Goal: Task Accomplishment & Management: Complete application form

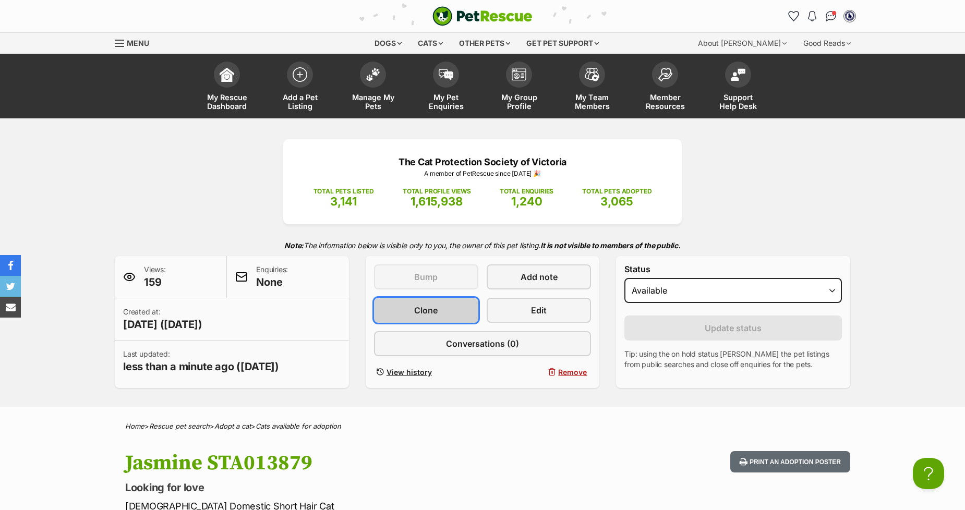
click at [416, 314] on span "Clone" at bounding box center [425, 310] width 23 height 13
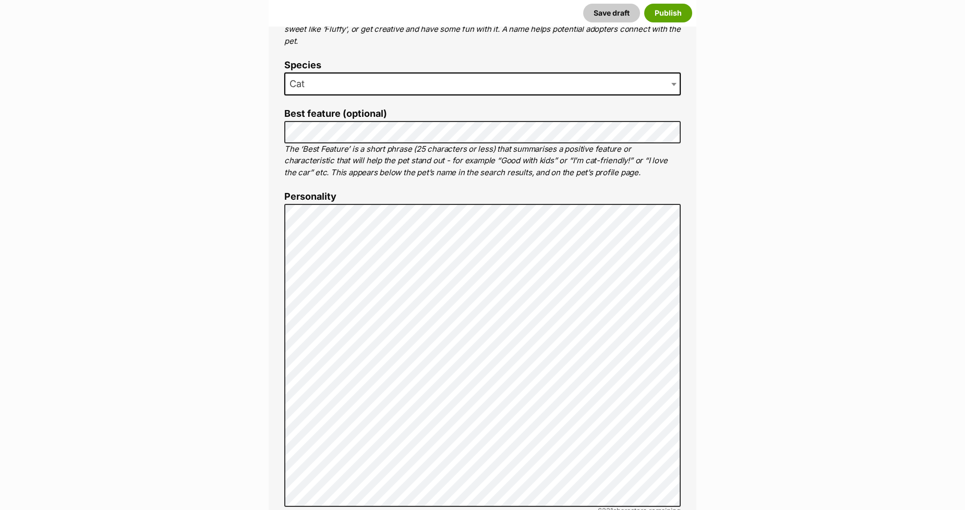
scroll to position [580, 0]
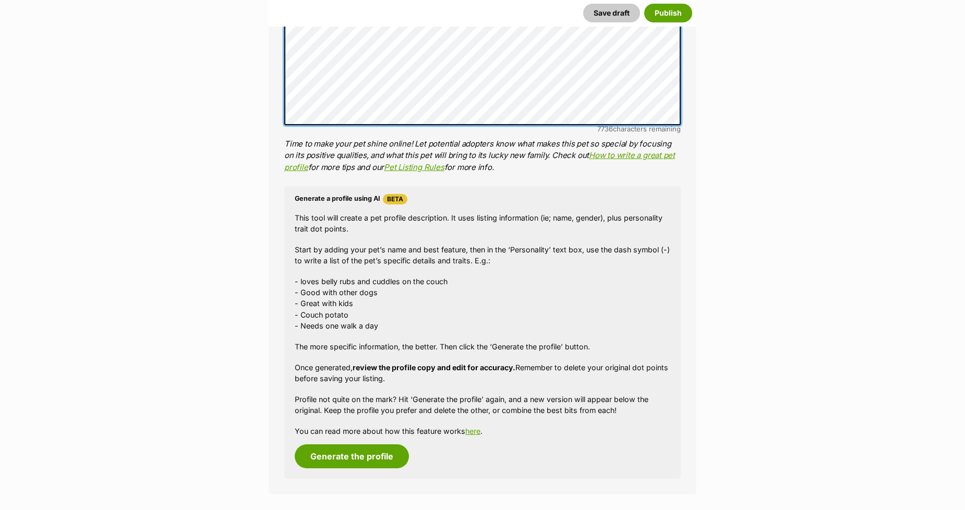
scroll to position [927, 0]
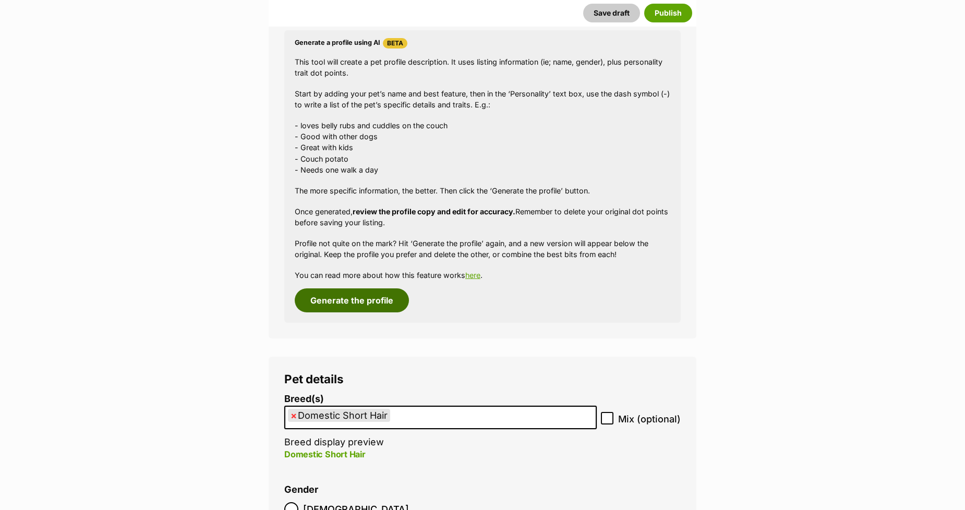
click at [311, 296] on button "Generate the profile" at bounding box center [352, 300] width 114 height 24
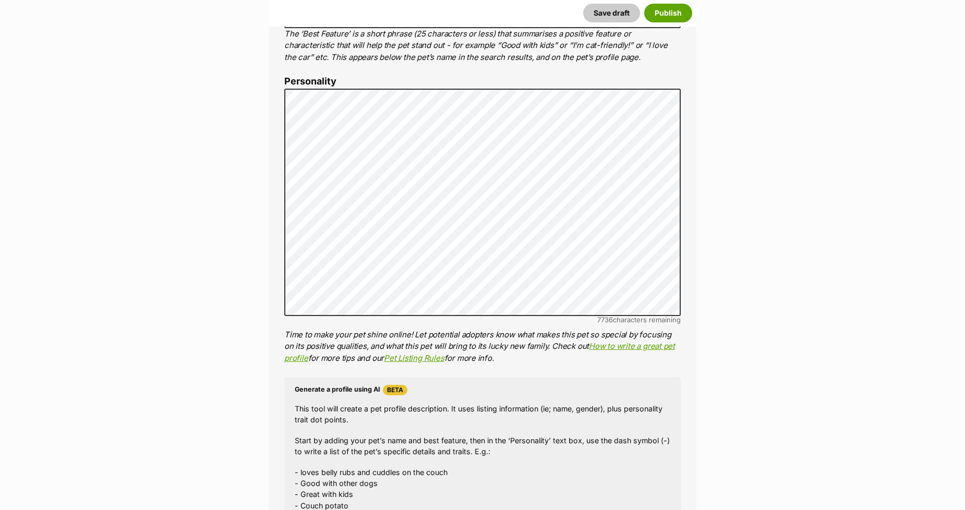
scroll to position [643, 0]
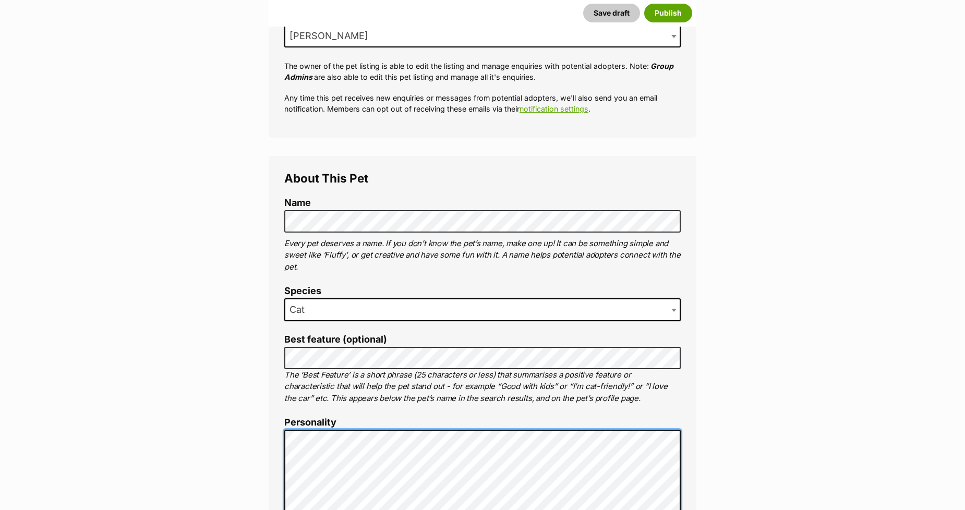
scroll to position [237, 0]
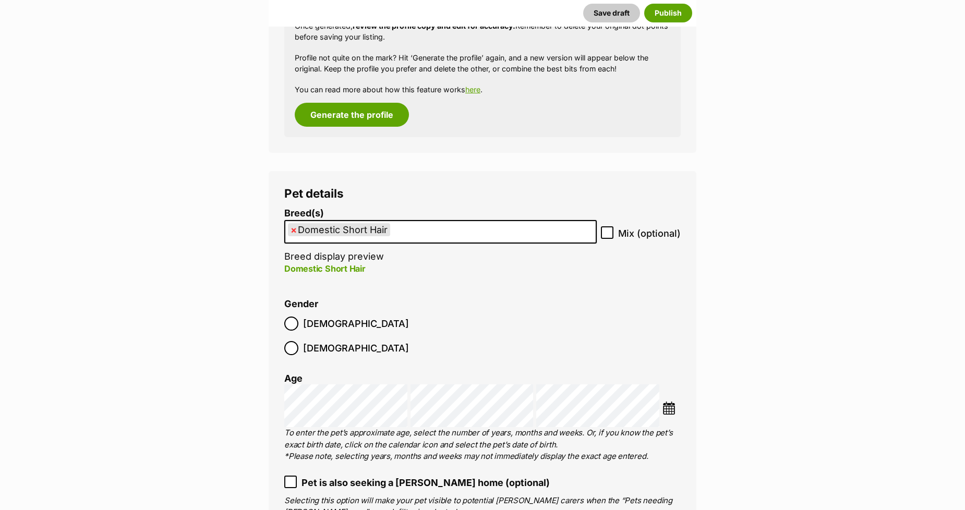
scroll to position [1165, 0]
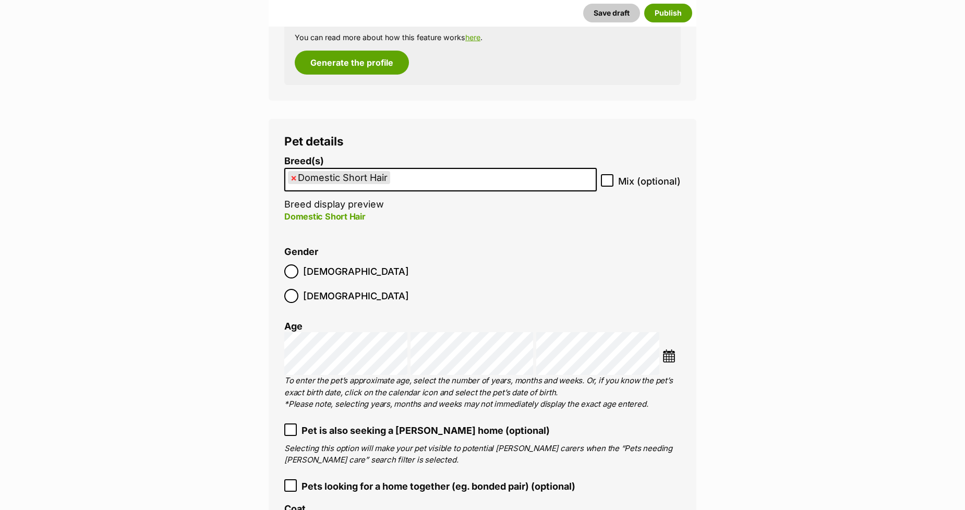
click at [291, 183] on span "×" at bounding box center [294, 177] width 6 height 13
select select
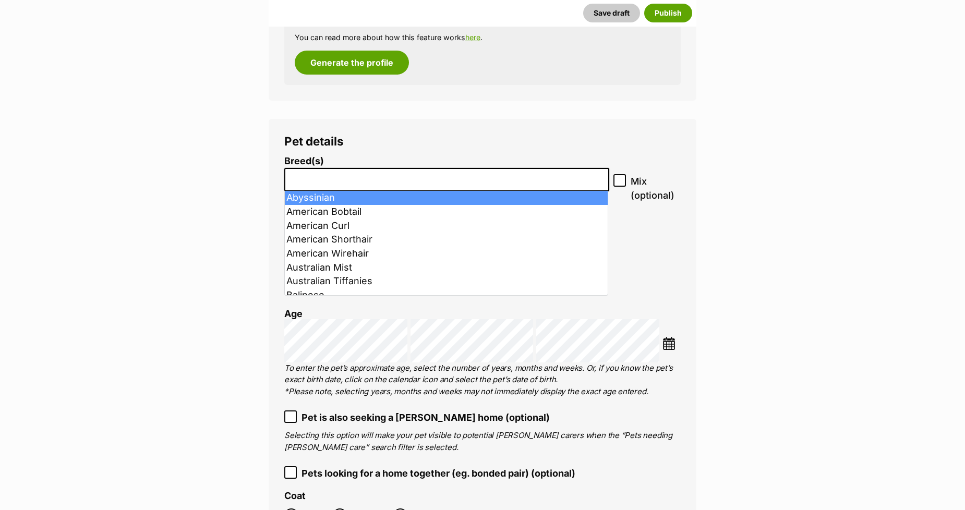
click at [291, 183] on input "search" at bounding box center [447, 177] width 318 height 11
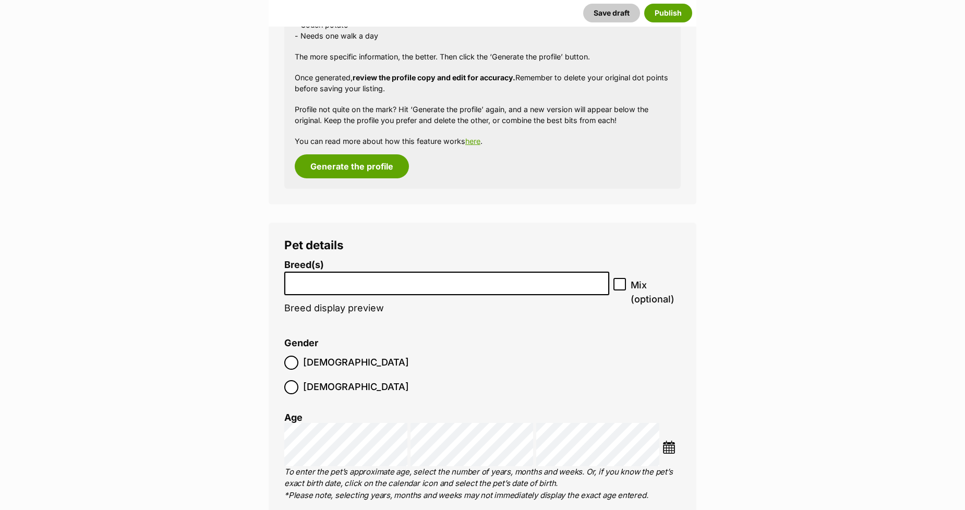
scroll to position [1049, 0]
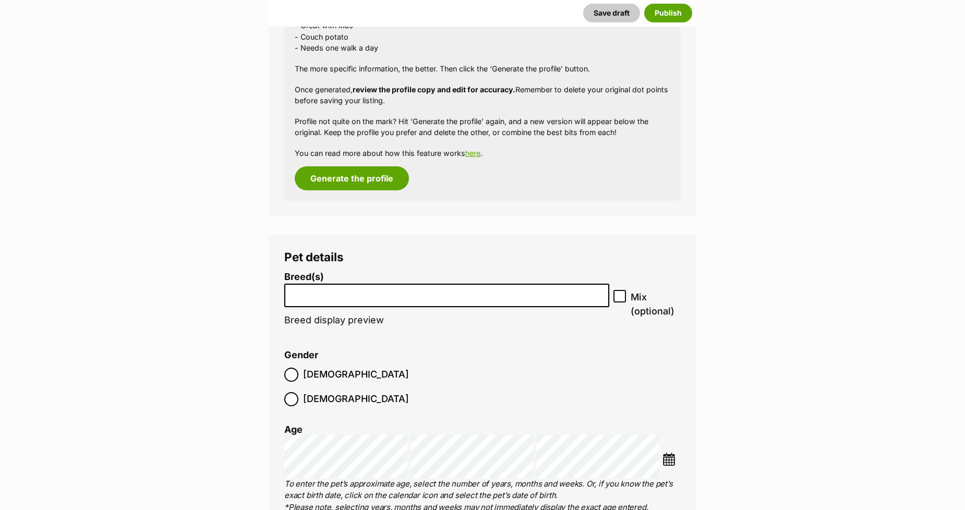
click at [319, 294] on input "search" at bounding box center [447, 292] width 318 height 11
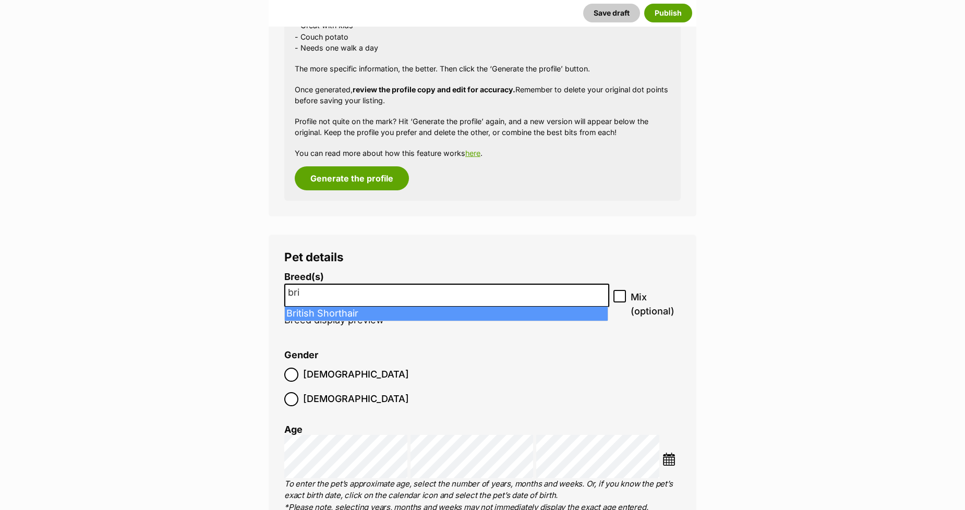
type input "bri"
select select "230"
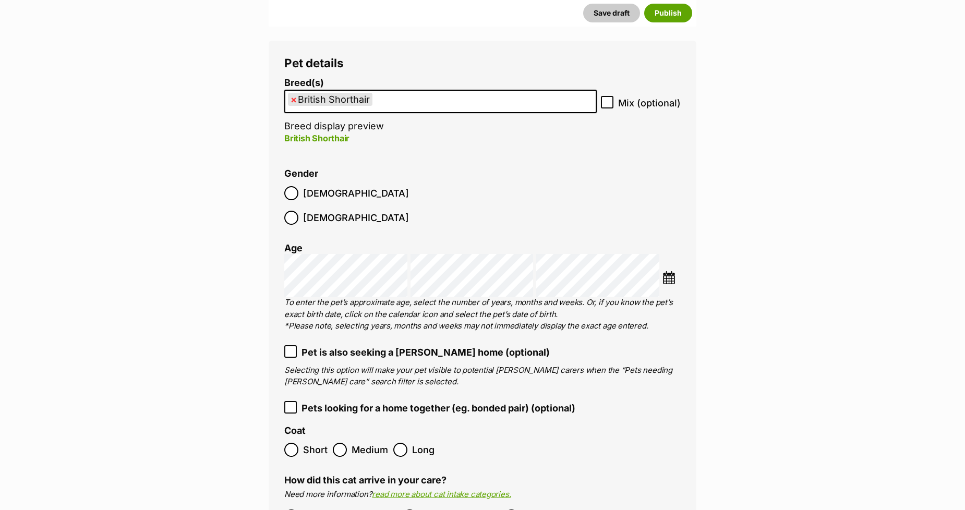
scroll to position [1281, 0]
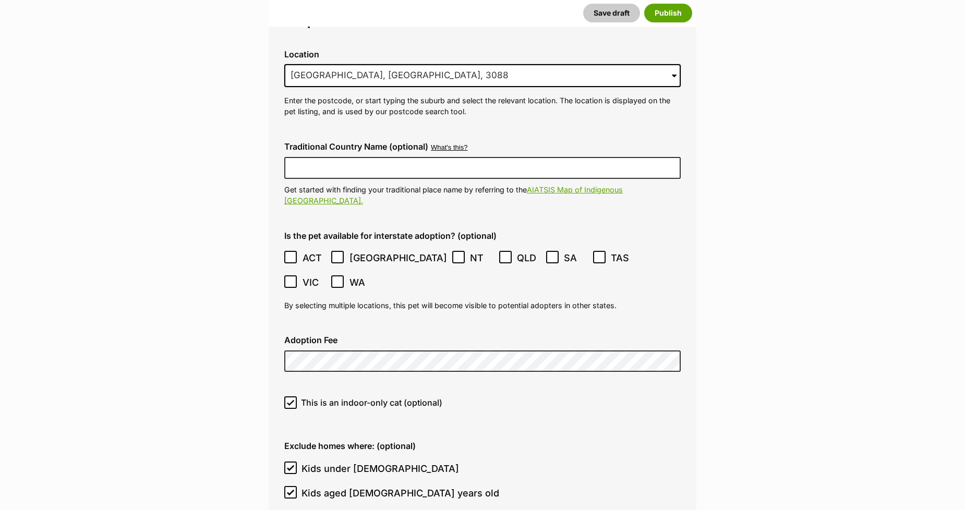
scroll to position [2614, 0]
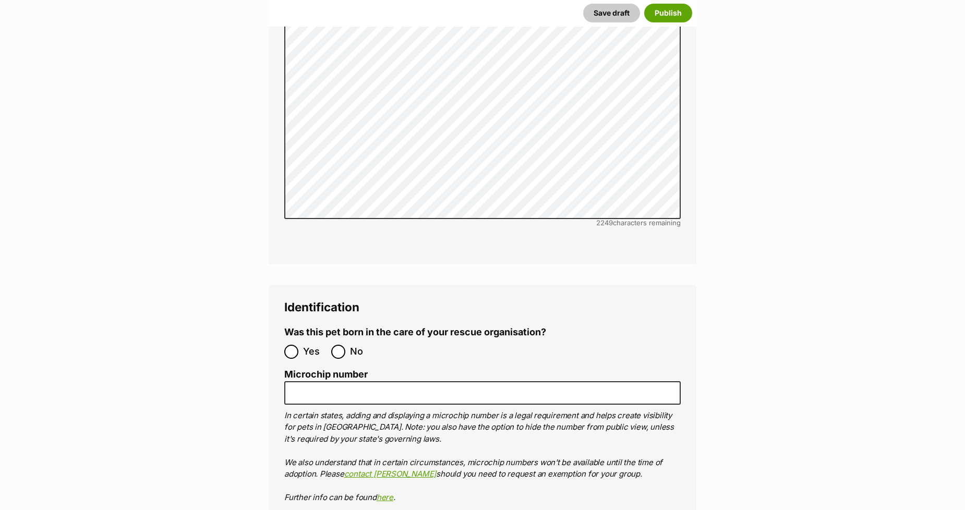
scroll to position [3425, 0]
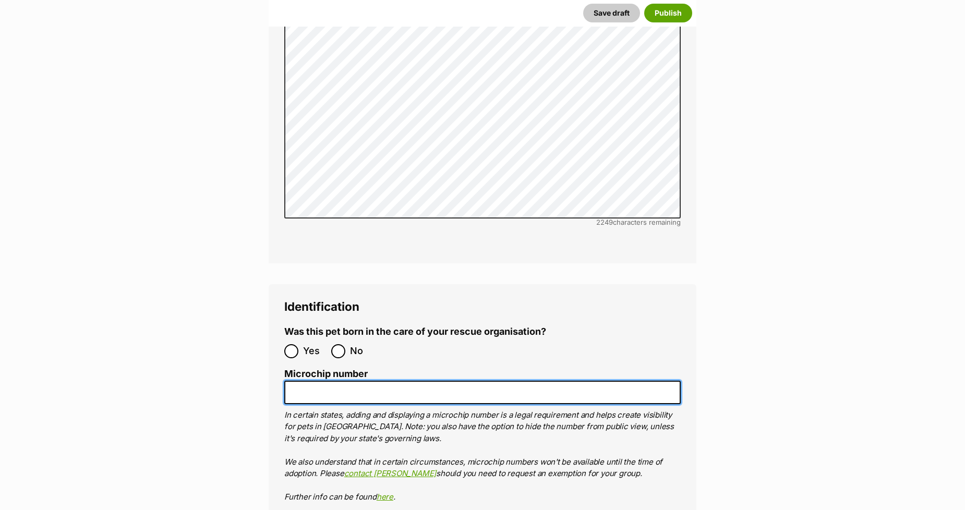
click at [321, 381] on input "Microchip number" at bounding box center [482, 392] width 396 height 23
paste input "956000010815398"
type input "956000010815398"
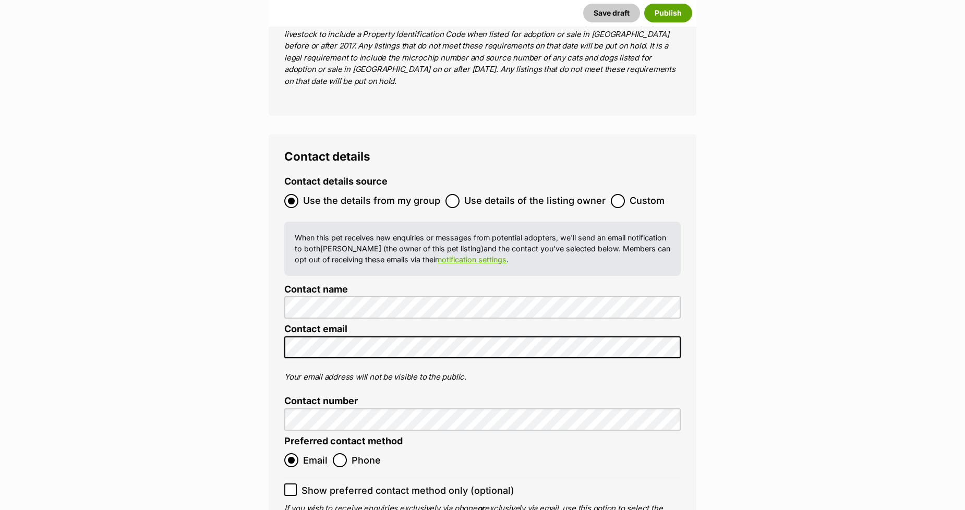
scroll to position [4121, 0]
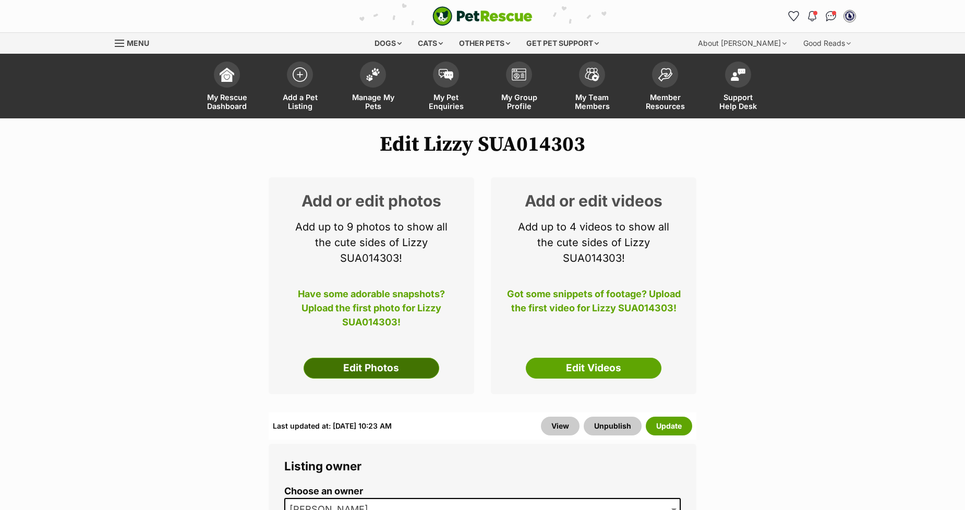
click at [327, 366] on link "Edit Photos" at bounding box center [372, 368] width 136 height 21
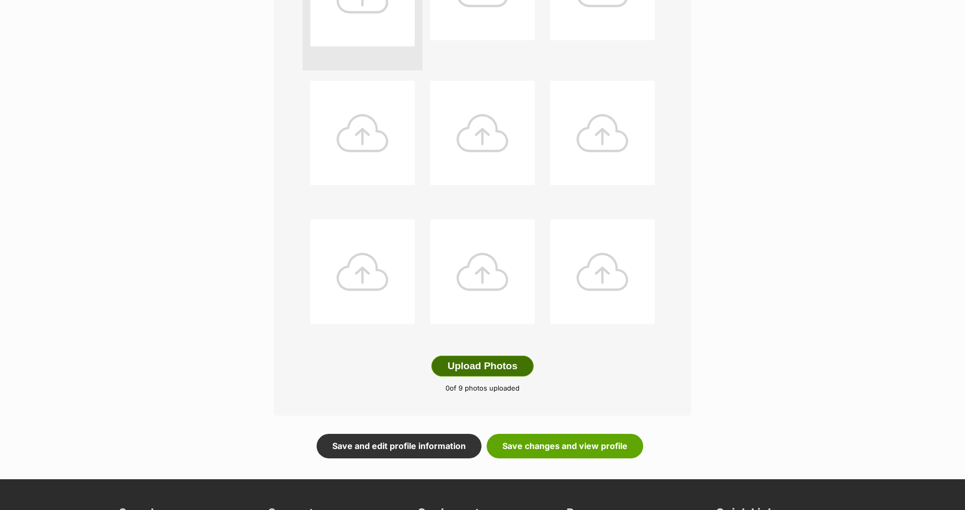
click at [456, 358] on button "Upload Photos" at bounding box center [482, 366] width 102 height 21
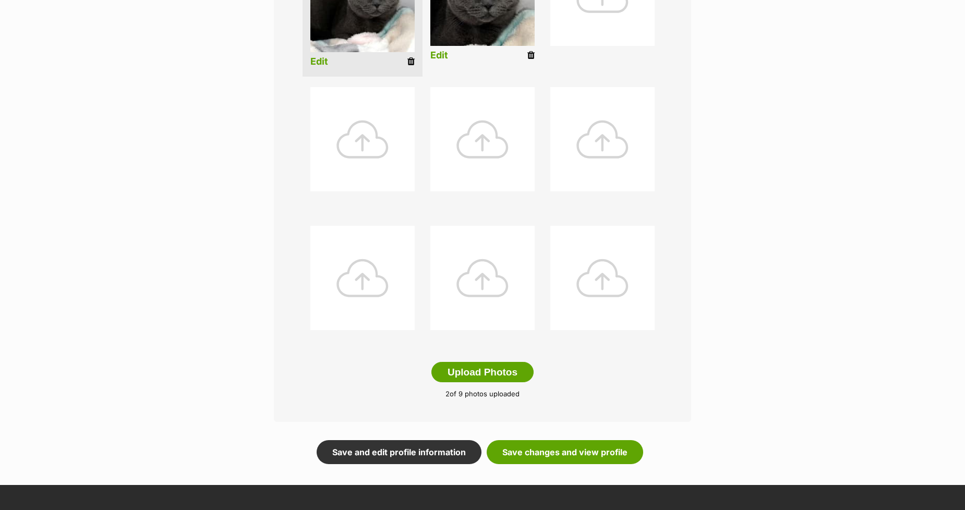
scroll to position [348, 0]
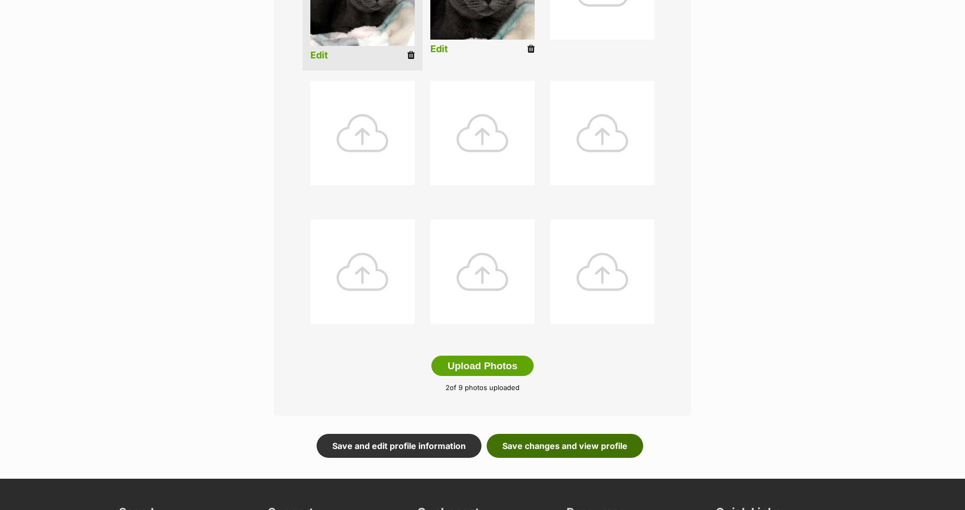
click at [534, 450] on link "Save changes and view profile" at bounding box center [565, 446] width 156 height 24
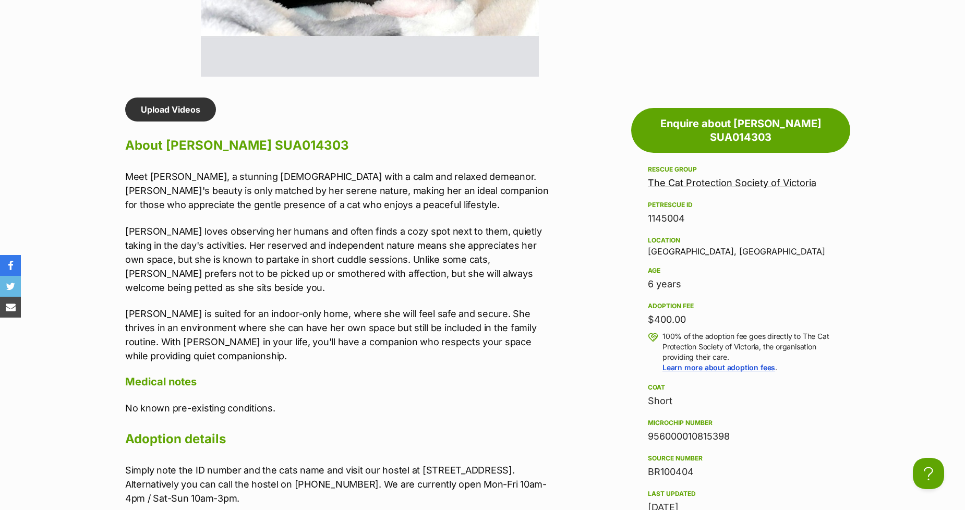
click at [248, 201] on p "Meet [PERSON_NAME], a stunning [DEMOGRAPHIC_DATA] with a calm and relaxed demea…" at bounding box center [340, 191] width 431 height 42
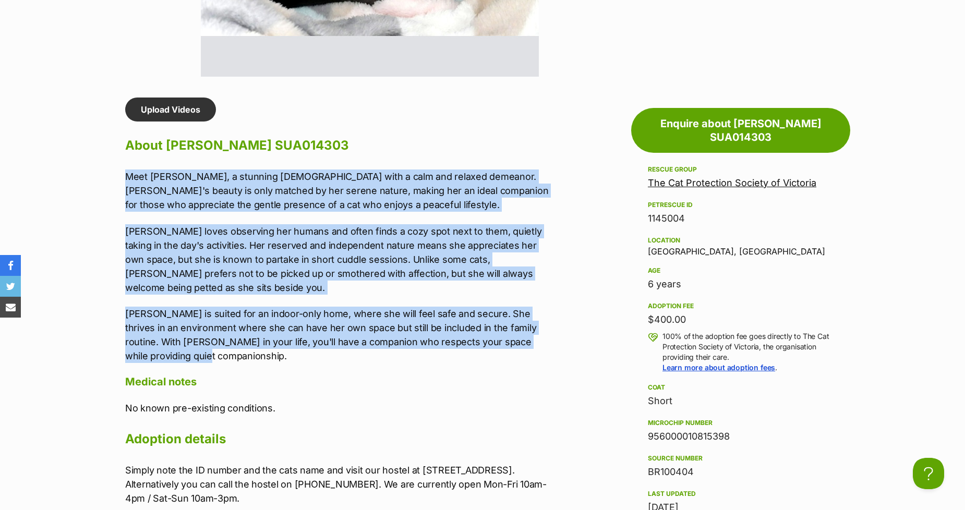
drag, startPoint x: 195, startPoint y: 339, endPoint x: 92, endPoint y: 177, distance: 191.3
click at [92, 177] on section "The Cat Protection Society of Victoria A member of PetRescue since [DATE] 🎉 TOT…" at bounding box center [482, 313] width 965 height 2013
copy div "Meet [PERSON_NAME], a stunning [DEMOGRAPHIC_DATA] with a calm and relaxed demea…"
click at [293, 191] on p "Meet [PERSON_NAME], a stunning [DEMOGRAPHIC_DATA] with a calm and relaxed demea…" at bounding box center [340, 191] width 431 height 42
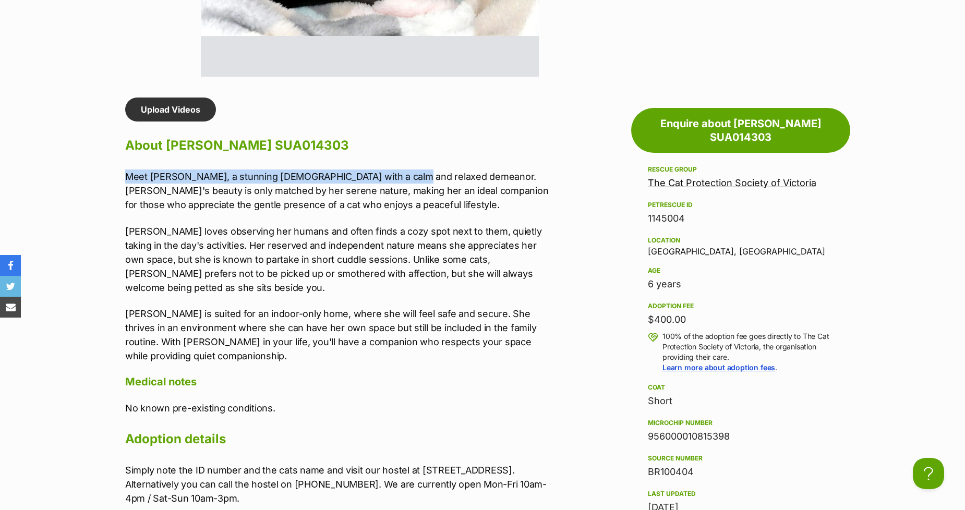
drag, startPoint x: 394, startPoint y: 173, endPoint x: 103, endPoint y: 176, distance: 291.6
copy p "Meet [PERSON_NAME], a stunning [DEMOGRAPHIC_DATA] with a calm and relaxed demea…"
